Goal: Navigation & Orientation: Find specific page/section

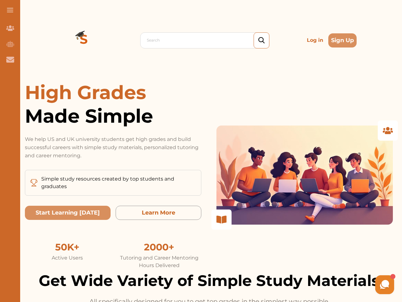
click at [201, 151] on p "We help US and UK university students get high grades and build successful care…" at bounding box center [113, 147] width 176 height 25
click at [10, 10] on span at bounding box center [10, 10] width 6 height 1
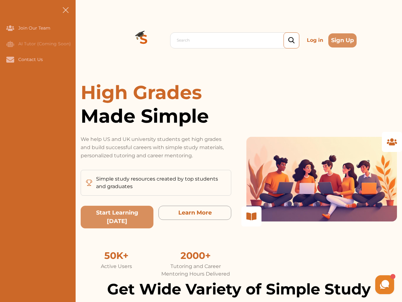
click at [10, 28] on icon "Join Our Team" at bounding box center [10, 27] width 8 height 5
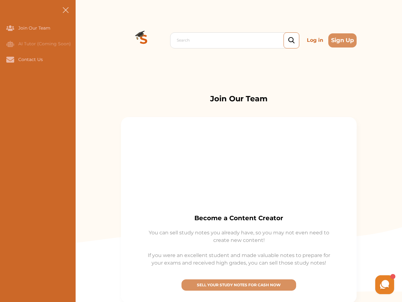
click at [10, 44] on icon "AI Tutor (Coming Soon)" at bounding box center [10, 44] width 8 height 6
click at [10, 59] on icon "Contact Us" at bounding box center [10, 60] width 8 height 6
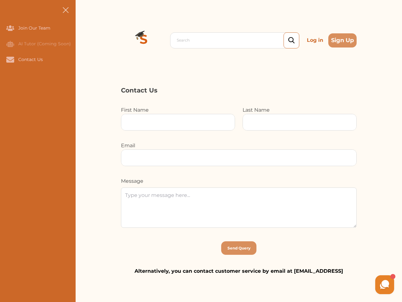
click at [84, 40] on div "Search Log in Sign Up Search Log in Sign Up" at bounding box center [239, 40] width 326 height 81
click at [315, 40] on p "Log in" at bounding box center [314, 40] width 21 height 13
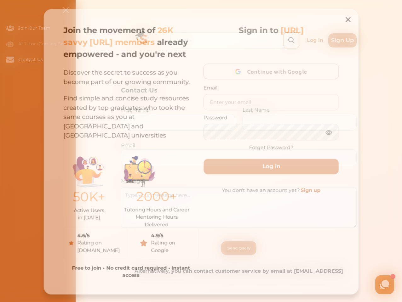
click at [342, 40] on div "Join the movement of 26K savvy [URL] members already empowered - and you're nex…" at bounding box center [200, 152] width 321 height 292
click at [68, 213] on div "50K+ Active Users in [DATE] 2000+ Tutoring Hours and Career Mentoring Hours Del…" at bounding box center [129, 187] width 138 height 71
